Goal: Information Seeking & Learning: Learn about a topic

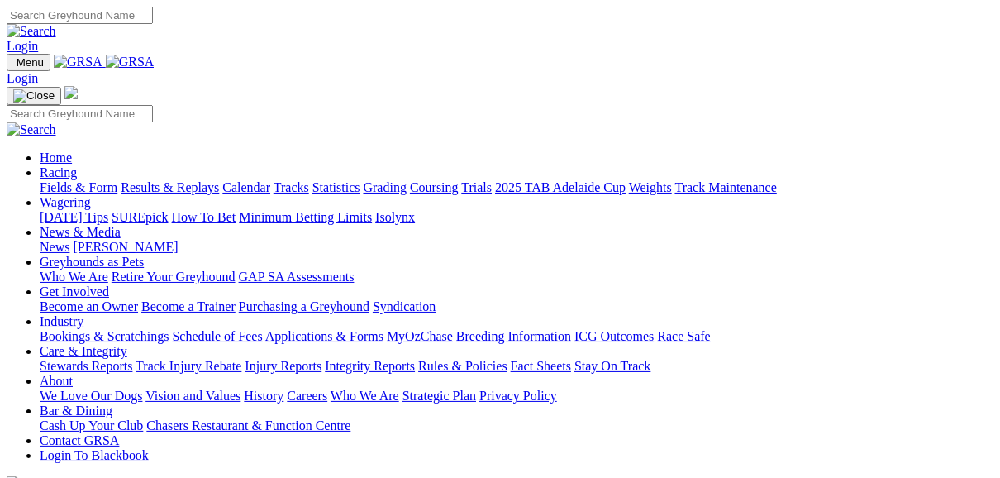
click at [57, 180] on link "Fields & Form" at bounding box center [79, 187] width 78 height 14
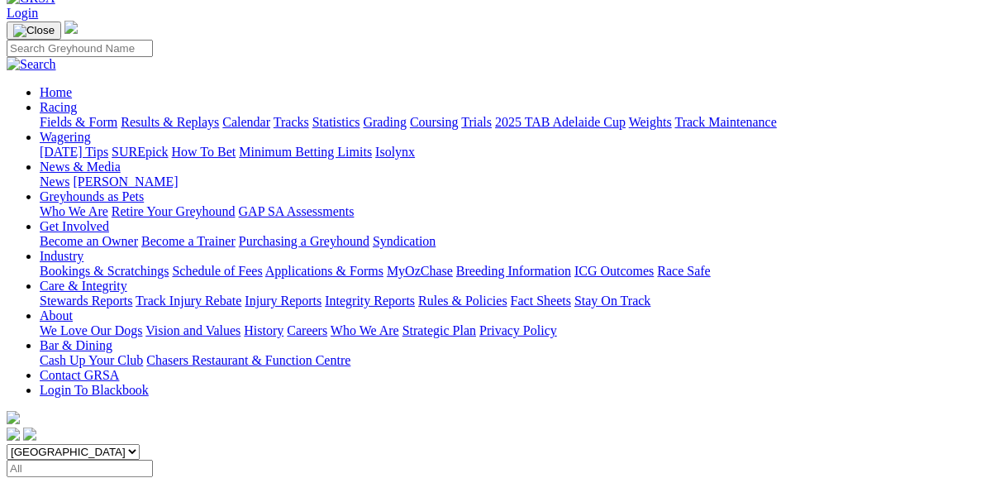
scroll to position [132, 0]
